Goal: Information Seeking & Learning: Learn about a topic

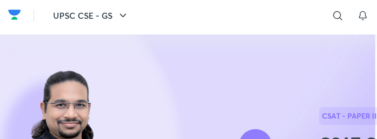
scroll to position [21, 0]
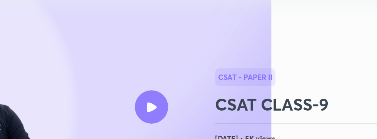
click at [188, 110] on icon at bounding box center [188, 110] width 7 height 7
click at [186, 112] on icon at bounding box center [188, 110] width 7 height 7
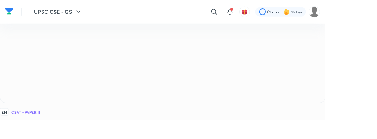
scroll to position [107, 0]
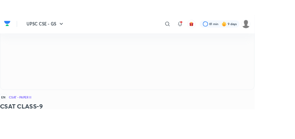
scroll to position [114, 0]
